Goal: Task Accomplishment & Management: Complete application form

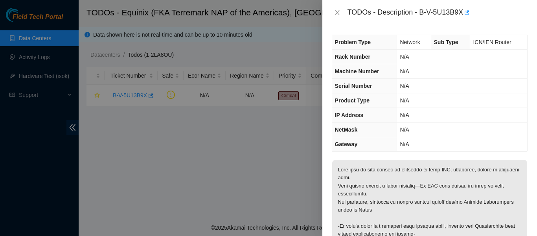
scroll to position [329, 0]
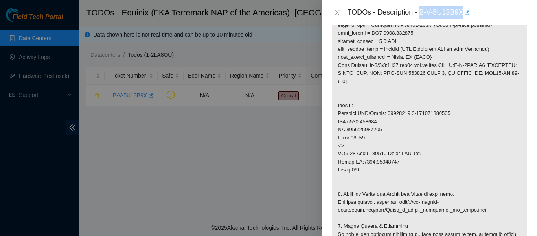
drag, startPoint x: 421, startPoint y: 12, endPoint x: 464, endPoint y: 10, distance: 43.3
click at [464, 10] on div "TODOs - Description - B-V-5U13B9X" at bounding box center [438, 12] width 180 height 13
copy div "B-V-5U13B9X"
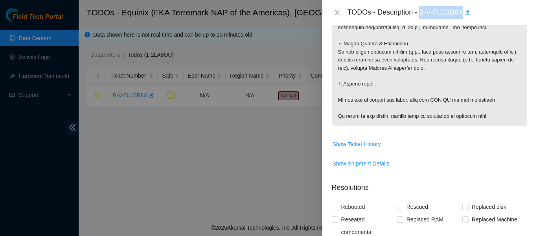
scroll to position [512, 0]
click at [506, 5] on div "TODOs - Description - B-V-5U13B9X" at bounding box center [430, 12] width 215 height 25
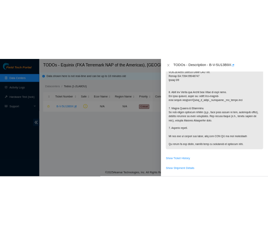
scroll to position [456, 0]
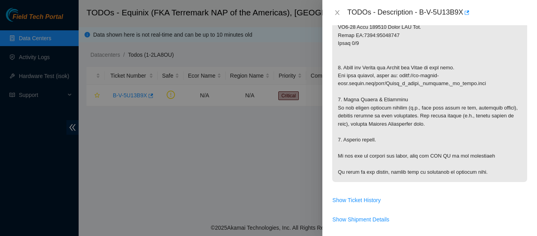
click at [491, 16] on div "TODOs - Description - B-V-5U13B9X" at bounding box center [438, 12] width 180 height 13
click at [494, 13] on div "TODOs - Description - B-V-5U13B9X" at bounding box center [438, 12] width 180 height 13
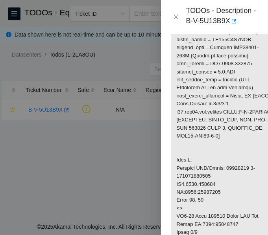
scroll to position [516, 0]
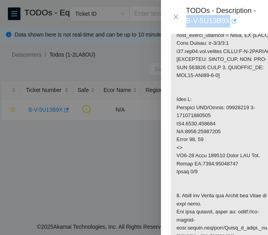
drag, startPoint x: 186, startPoint y: 18, endPoint x: 230, endPoint y: 18, distance: 44.1
click at [230, 18] on div "TODOs - Description - B-V-5U13B9X" at bounding box center [222, 16] width 72 height 21
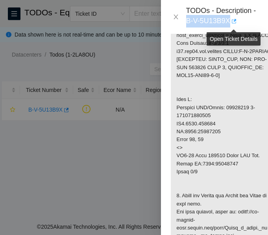
copy div "B-V-5U13B9X"
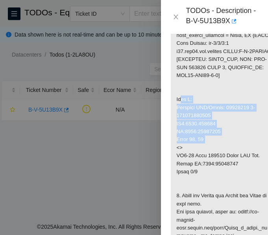
drag, startPoint x: 177, startPoint y: 131, endPoint x: 238, endPoint y: 170, distance: 72.4
click at [238, 170] on p at bounding box center [224, 35] width 106 height 663
copy p "Side Z: Provider CID/Label: 22025578 1-213666996980 MI1.0102.148225 CP:0102:134…"
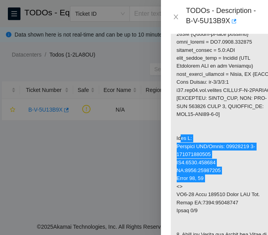
scroll to position [477, 0]
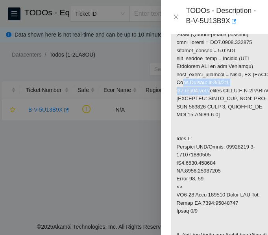
drag, startPoint x: 176, startPoint y: 113, endPoint x: 205, endPoint y: 124, distance: 31.4
click at [205, 124] on p at bounding box center [224, 74] width 106 height 663
copy p "Port Number: et-0/0/5:0 r02.gru01.icn"
click at [247, 119] on p at bounding box center [224, 74] width 106 height 663
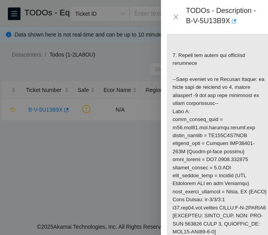
scroll to position [359, 4]
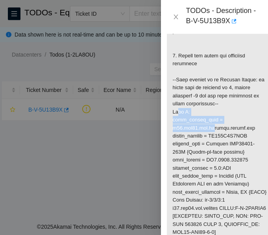
drag, startPoint x: 172, startPoint y: 134, endPoint x: 203, endPoint y: 155, distance: 37.4
click at [203, 155] on p at bounding box center [220, 192] width 106 height 663
copy p "Side A: fqdn_router_name = r02.mia01.icn."
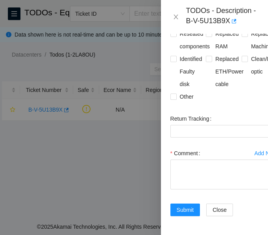
scroll to position [1007, 0]
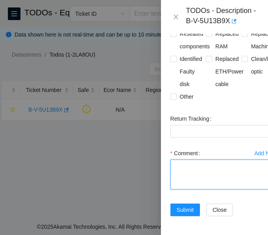
click at [190, 170] on textarea "Comment" at bounding box center [223, 175] width 107 height 30
paste textarea "Verified ticket is safe to work on: YES NOCC Authorized: YES Located and verifi…"
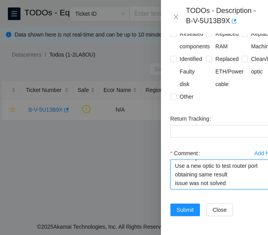
scroll to position [163, 0]
type textarea "Verified ticket is safe to work on: YES NOCC Authorized: YES Located and verifi…"
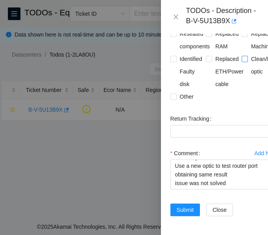
click at [243, 56] on input "Clean/Replaced optic" at bounding box center [245, 59] width 6 height 6
checkbox input "true"
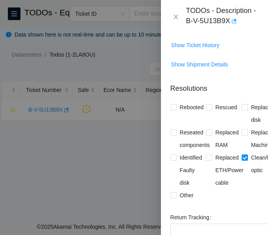
scroll to position [1007, 0]
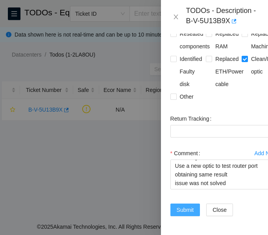
click at [185, 206] on span "Submit" at bounding box center [185, 210] width 17 height 9
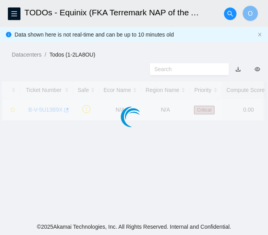
scroll to position [264, 0]
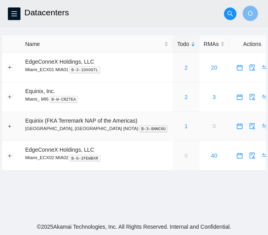
click at [177, 126] on div "1" at bounding box center [186, 126] width 18 height 9
click at [185, 97] on link "2" at bounding box center [186, 97] width 3 height 6
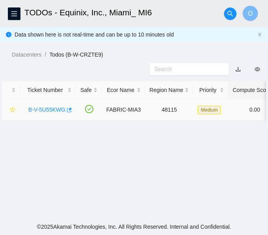
click at [50, 107] on link "B-V-5U55KWG" at bounding box center [46, 110] width 37 height 6
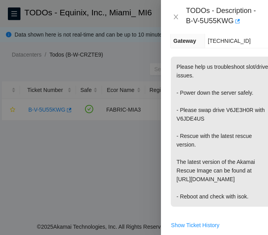
scroll to position [176, 0]
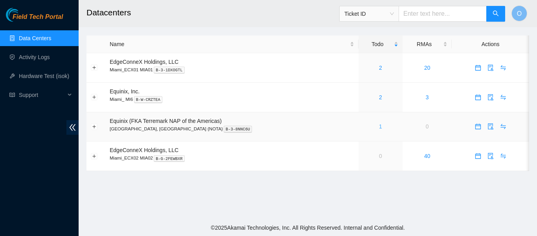
click at [379, 126] on link "1" at bounding box center [380, 126] width 3 height 6
